Goal: Entertainment & Leisure: Consume media (video, audio)

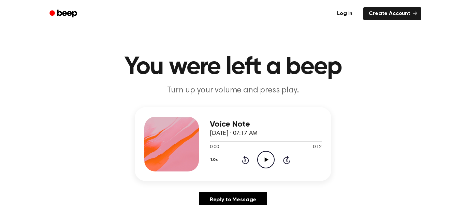
click at [265, 164] on icon "Play Audio" at bounding box center [265, 159] width 17 height 17
click at [272, 167] on icon "Play Audio" at bounding box center [265, 159] width 17 height 17
click at [270, 162] on icon "Play Audio" at bounding box center [265, 159] width 17 height 17
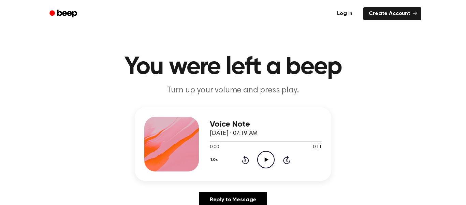
click at [263, 156] on icon "Play Audio" at bounding box center [265, 159] width 17 height 17
click at [265, 157] on icon "Pause Audio" at bounding box center [265, 159] width 17 height 17
click at [271, 162] on icon "Play Audio" at bounding box center [265, 159] width 17 height 17
click at [271, 160] on icon "Pause Audio" at bounding box center [265, 159] width 17 height 17
click at [291, 160] on div "1.0x Rewind 5 seconds Play Audio Skip 5 seconds" at bounding box center [266, 159] width 112 height 17
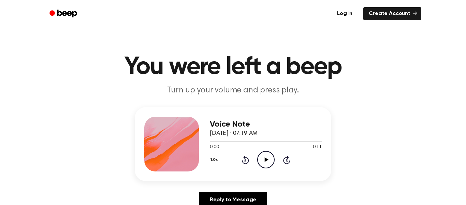
click at [289, 160] on icon at bounding box center [286, 159] width 7 height 8
click at [270, 162] on icon "Play Audio" at bounding box center [265, 159] width 17 height 17
click at [249, 159] on div "1.0x Rewind 5 seconds Pause Audio Skip 5 seconds" at bounding box center [266, 159] width 112 height 17
click at [262, 162] on icon "Play Audio" at bounding box center [265, 159] width 17 height 17
click at [268, 151] on circle at bounding box center [266, 159] width 17 height 17
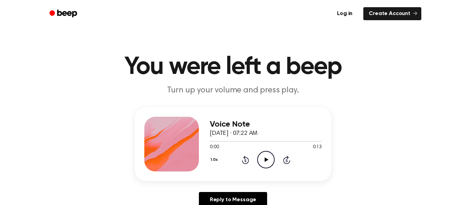
click at [266, 156] on icon "Play Audio" at bounding box center [265, 159] width 17 height 17
